Goal: Transaction & Acquisition: Purchase product/service

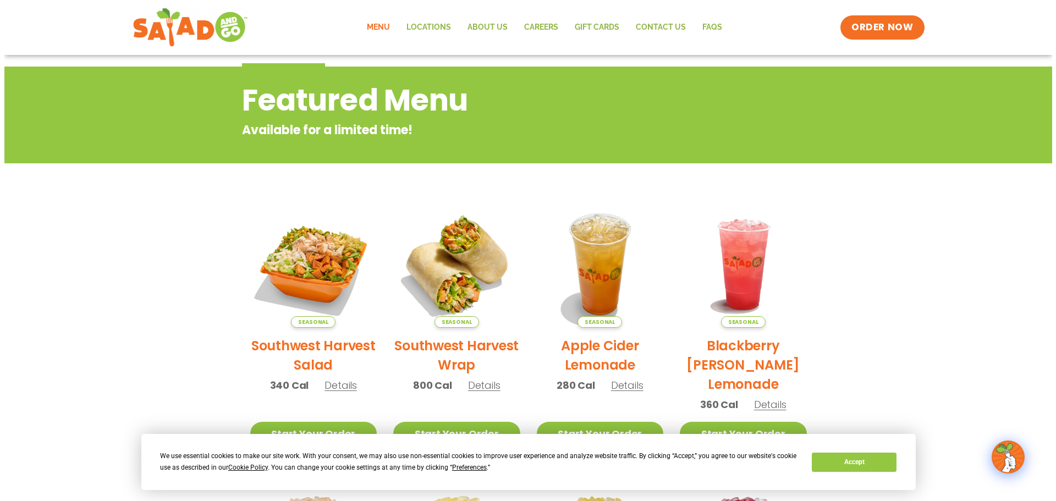
scroll to position [165, 0]
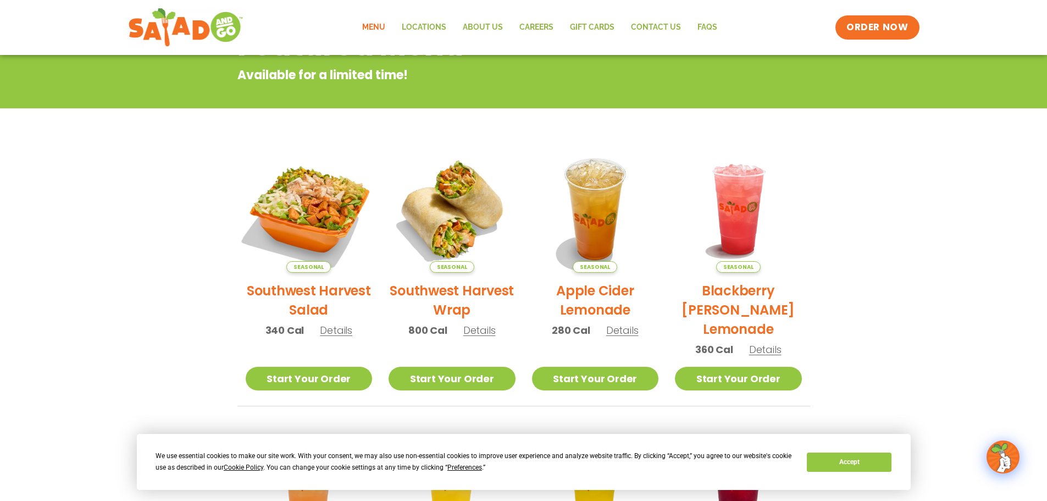
click at [291, 205] on img at bounding box center [308, 209] width 149 height 149
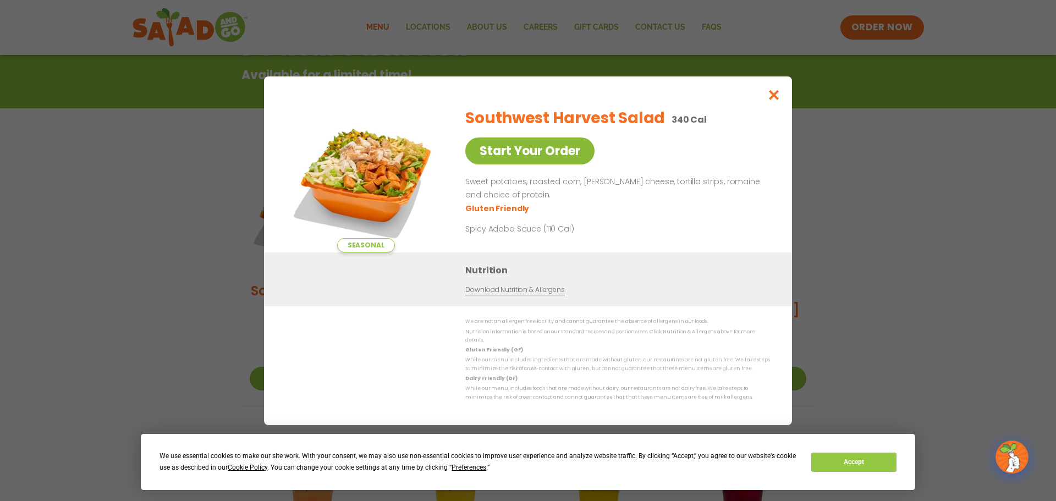
click at [498, 152] on link "Start Your Order" at bounding box center [529, 150] width 129 height 27
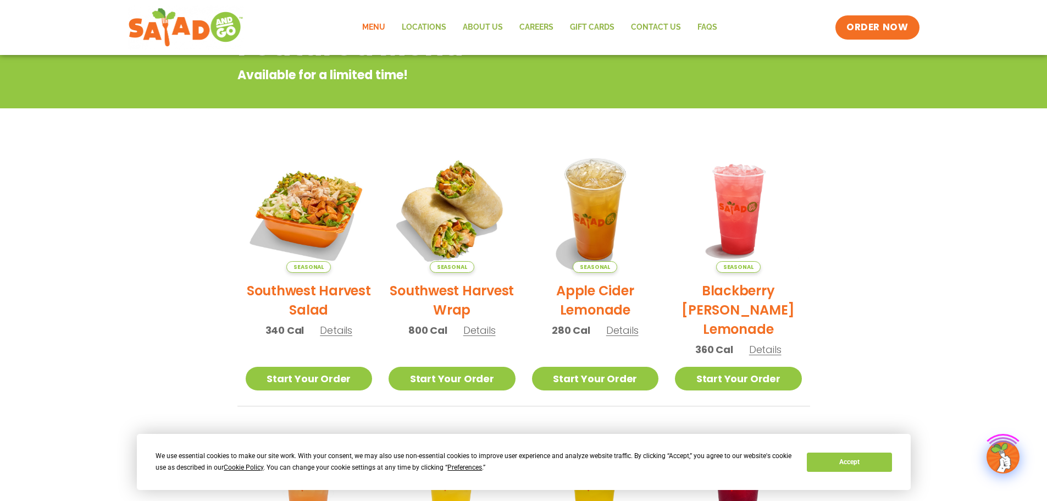
scroll to position [275, 0]
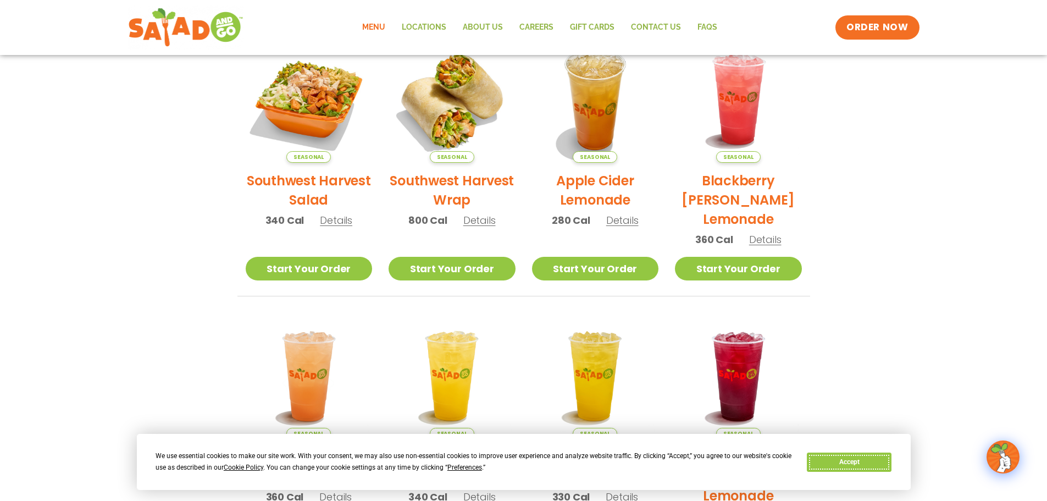
click at [880, 461] on button "Accept" at bounding box center [849, 461] width 85 height 19
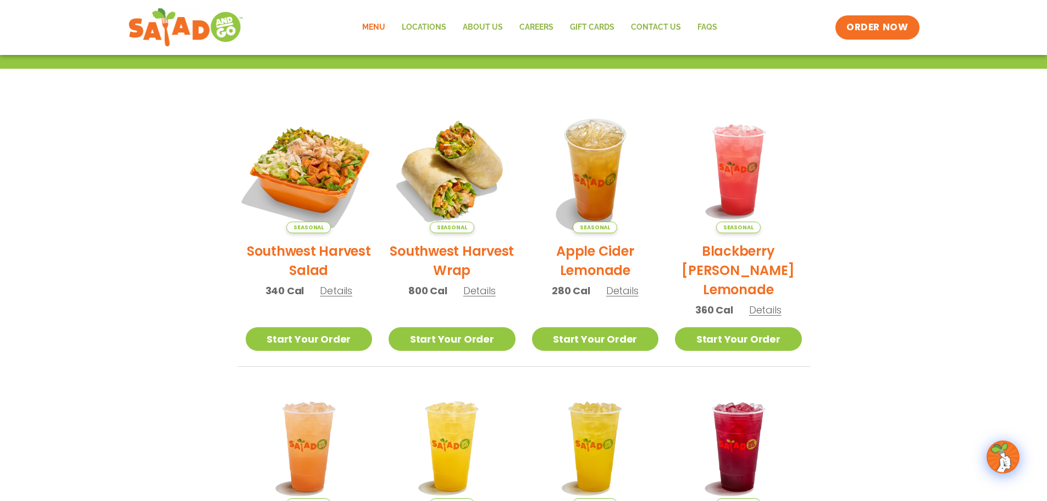
scroll to position [0, 0]
